Goal: Transaction & Acquisition: Obtain resource

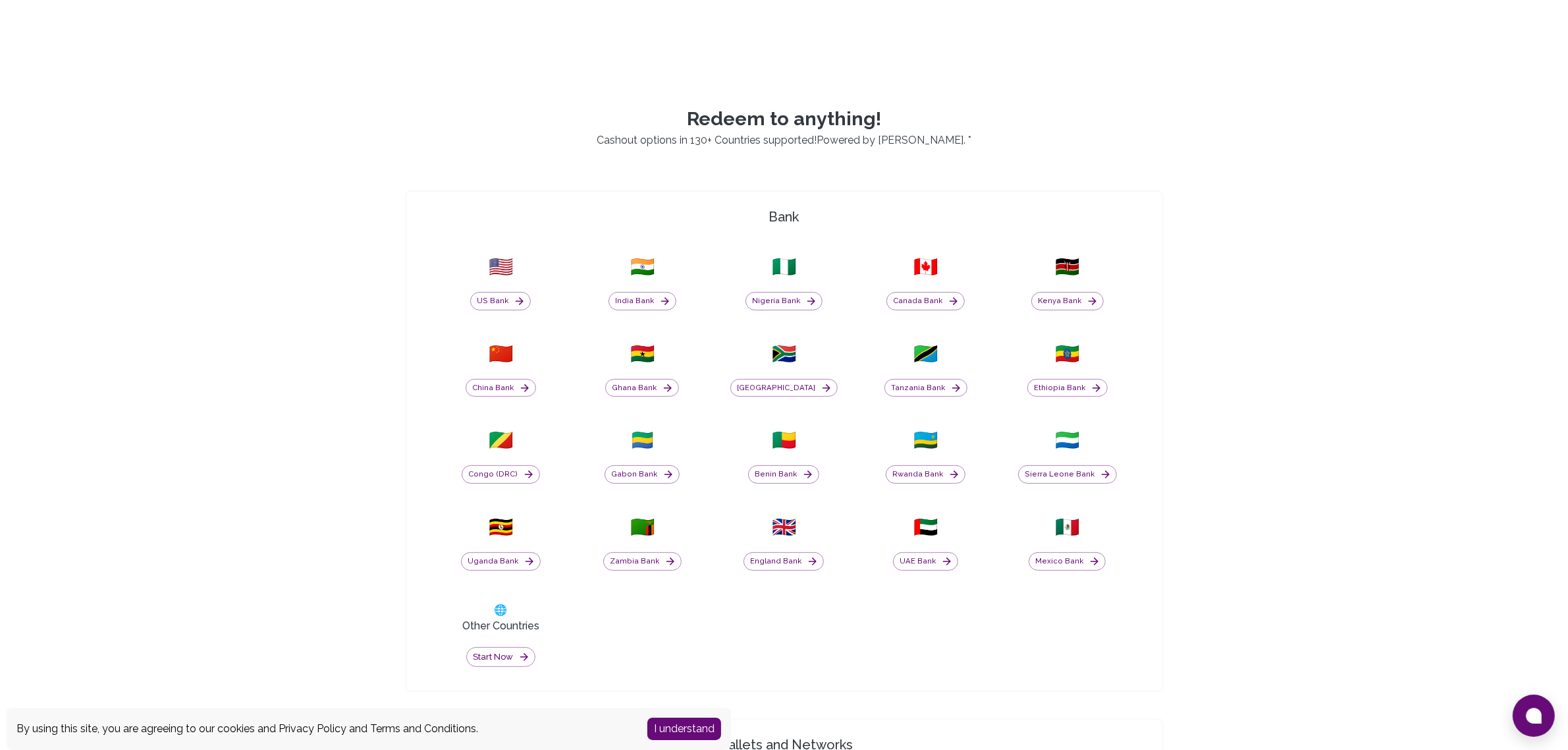
scroll to position [471, 0]
click at [636, 295] on button "India Bank" at bounding box center [642, 299] width 68 height 18
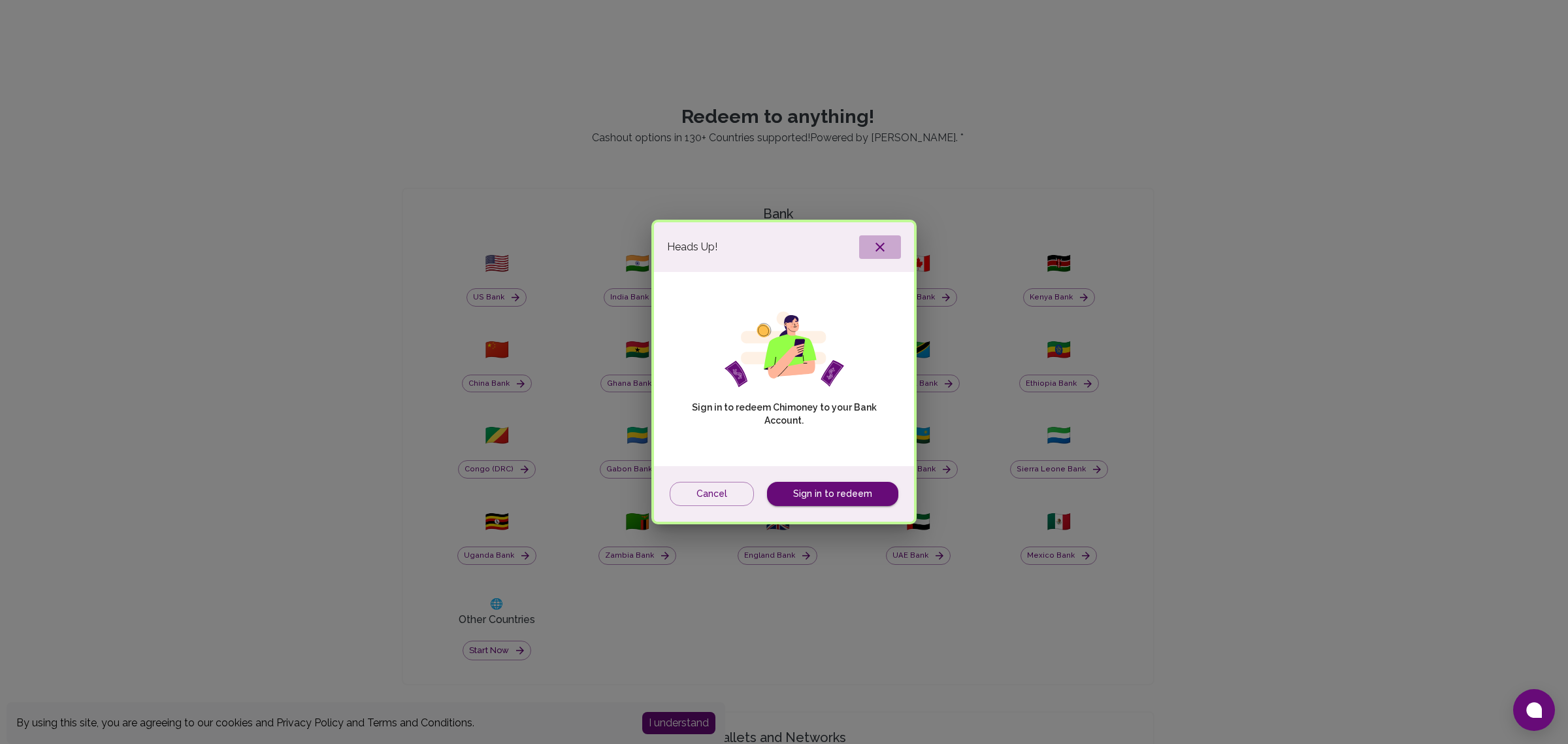
click at [872, 246] on icon "button" at bounding box center [880, 248] width 16 height 16
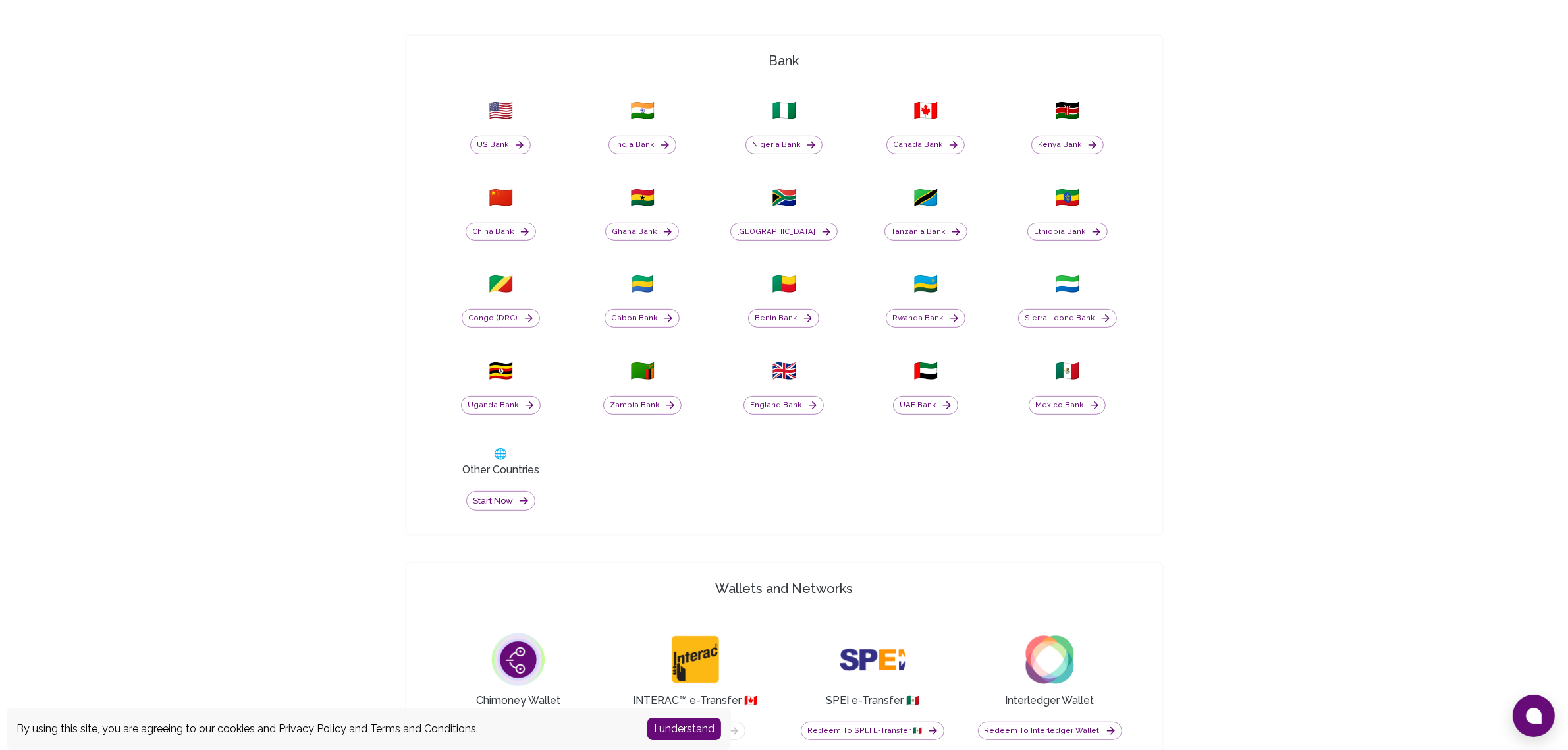
scroll to position [626, 0]
click at [652, 142] on button "India Bank" at bounding box center [642, 144] width 68 height 18
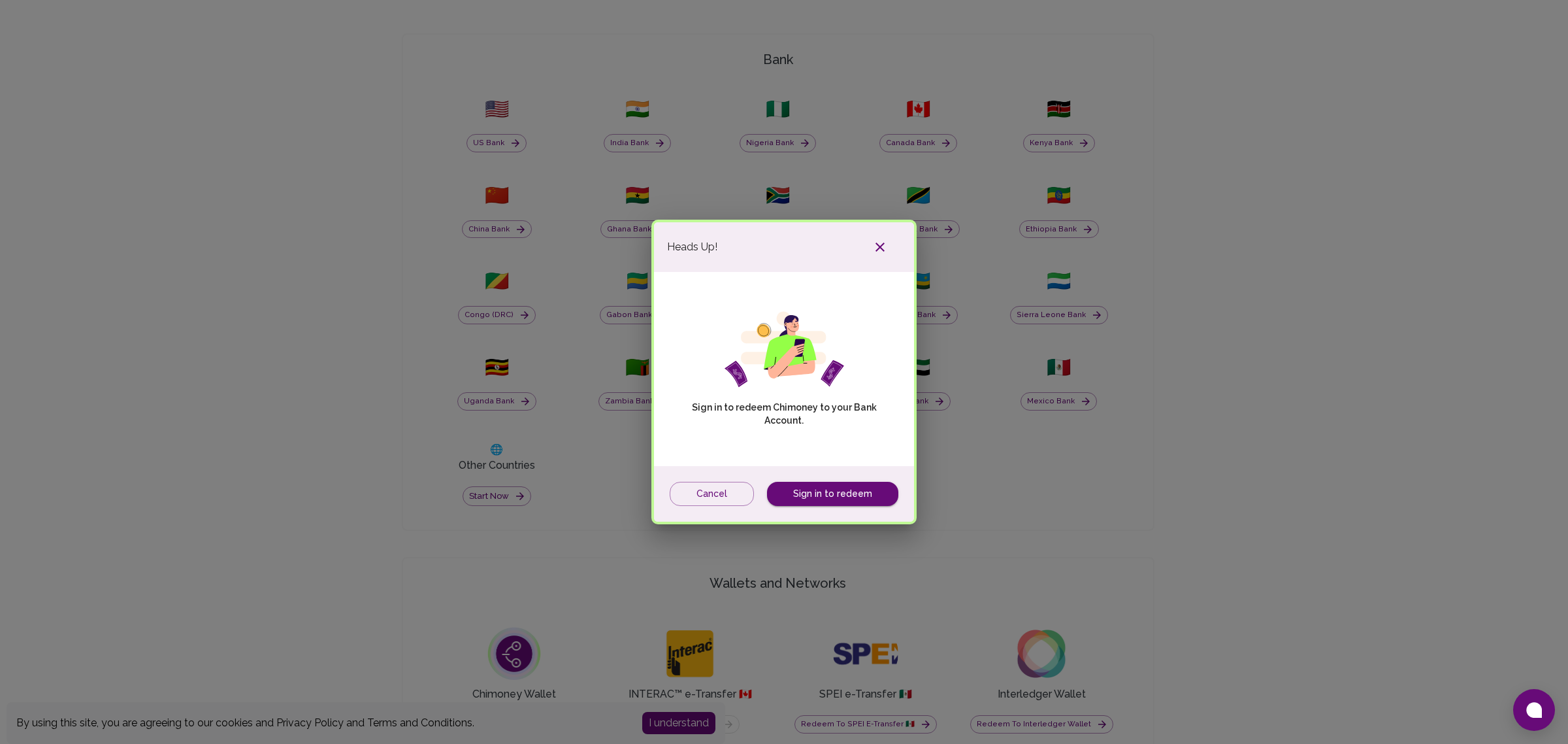
click at [876, 250] on icon "button" at bounding box center [880, 247] width 9 height 9
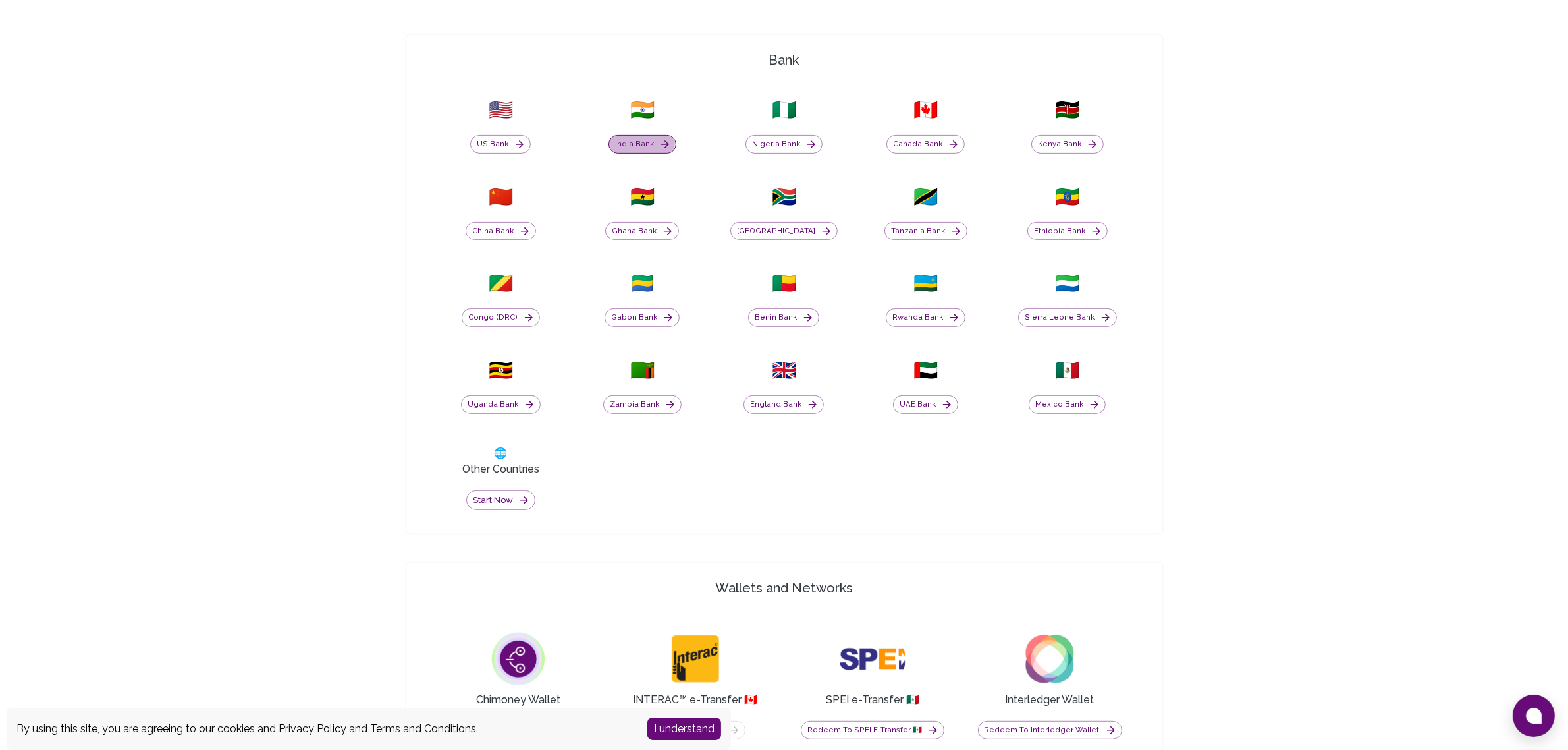
click at [638, 142] on button "India Bank" at bounding box center [642, 144] width 68 height 18
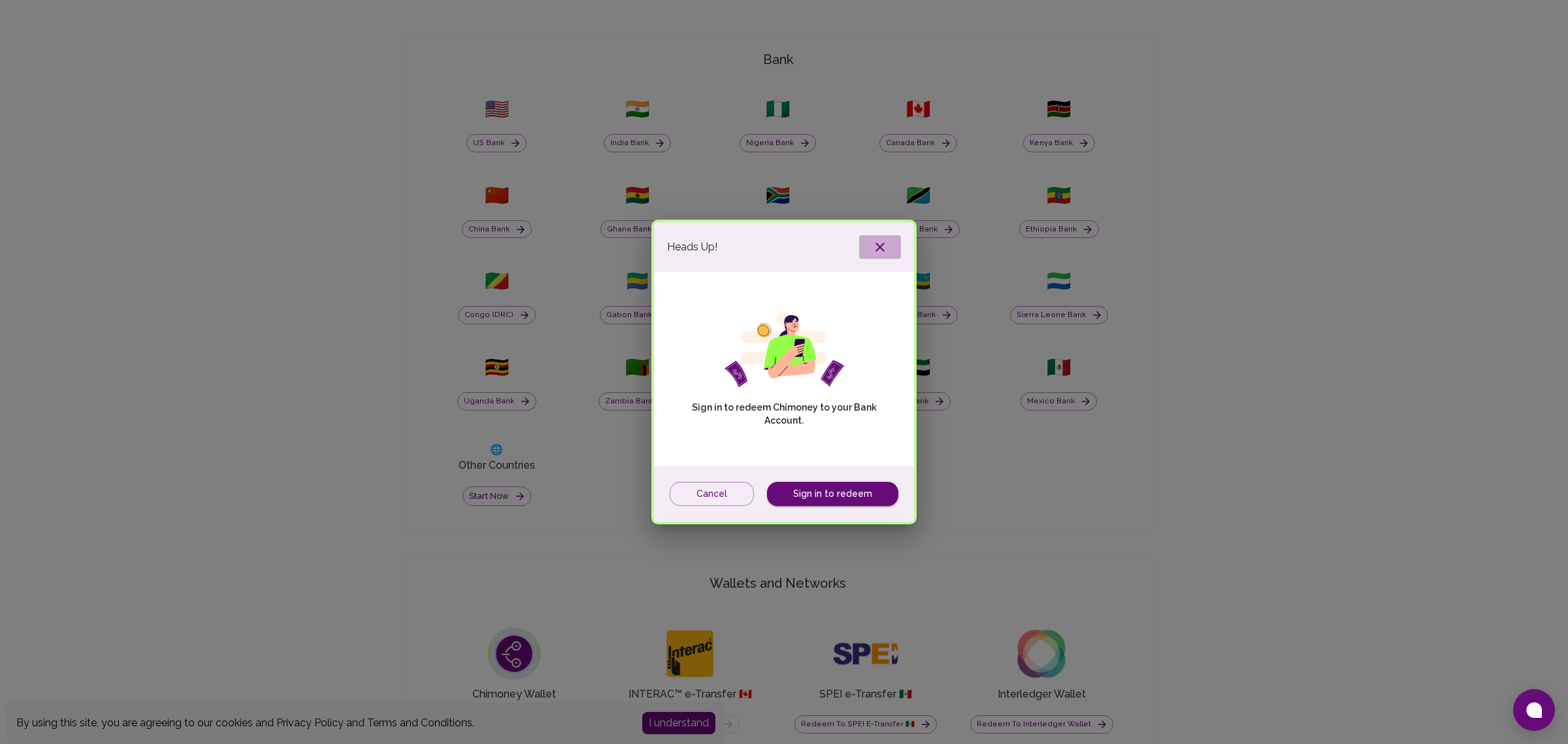
click at [863, 245] on button "button" at bounding box center [880, 247] width 42 height 23
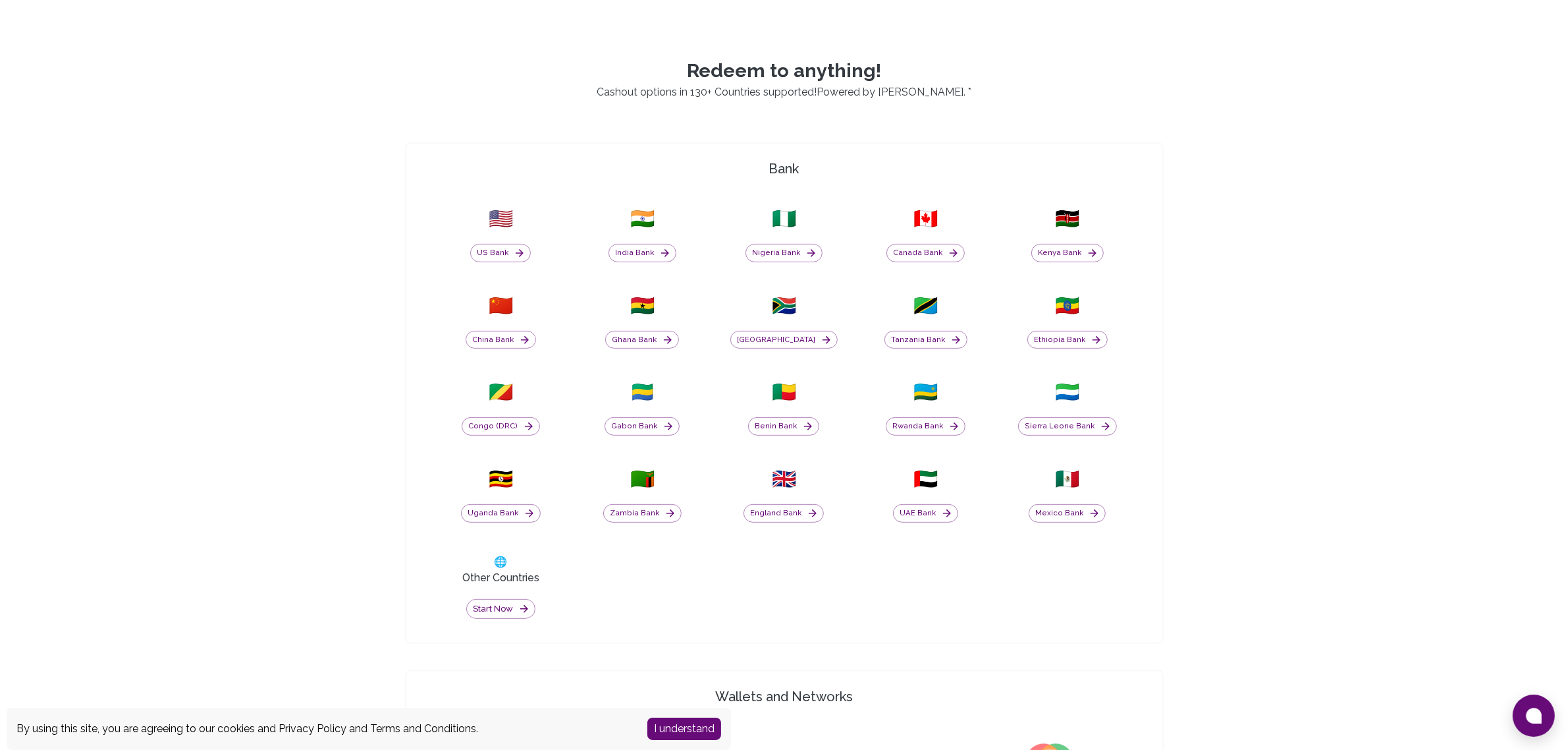
scroll to position [0, 0]
